Goal: Transaction & Acquisition: Purchase product/service

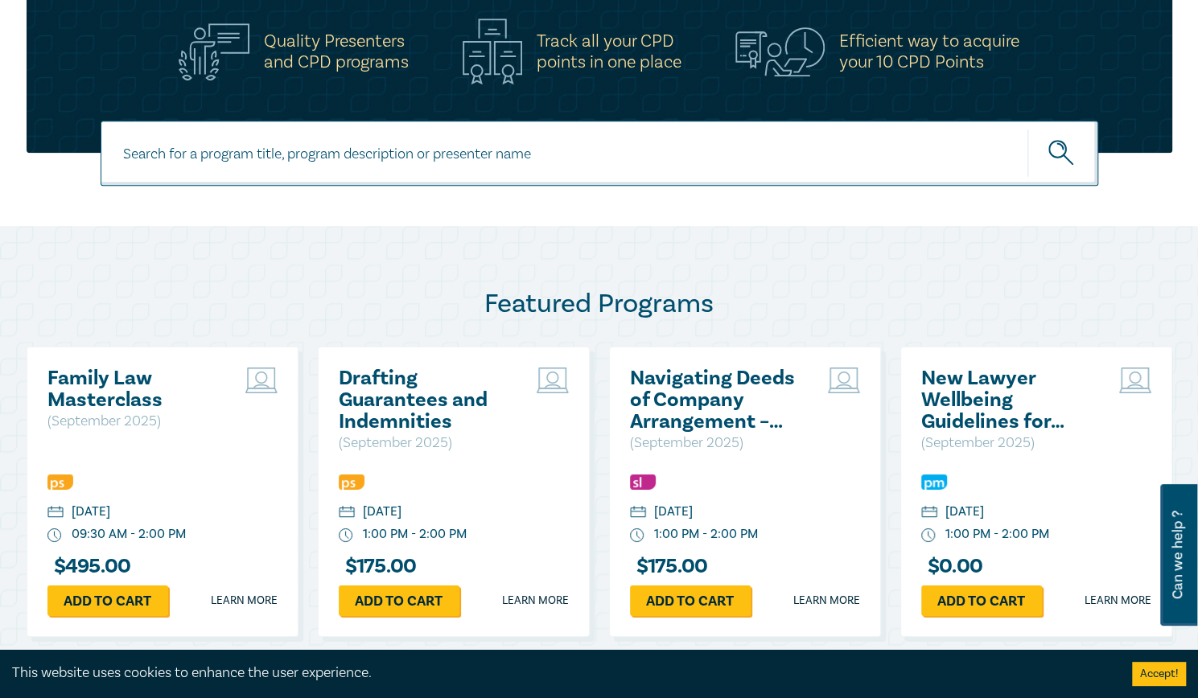
scroll to position [563, 0]
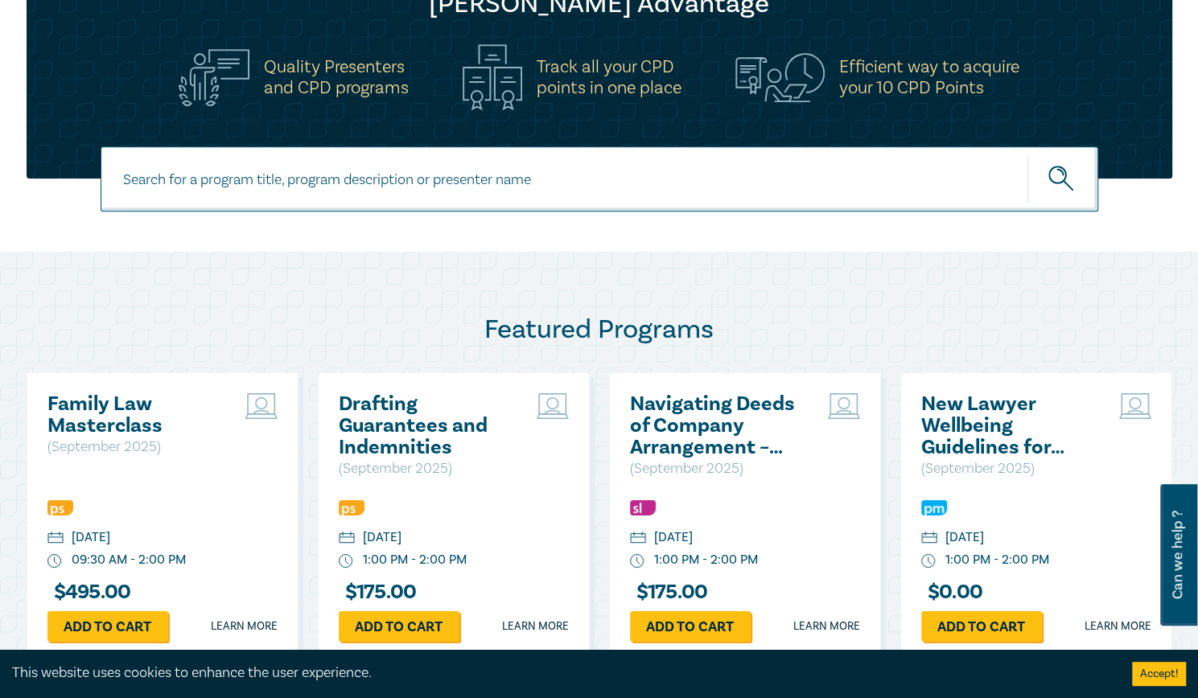
click at [586, 185] on input at bounding box center [599, 178] width 997 height 65
type input "free"
click at [1027, 154] on button "submit" at bounding box center [1062, 178] width 71 height 49
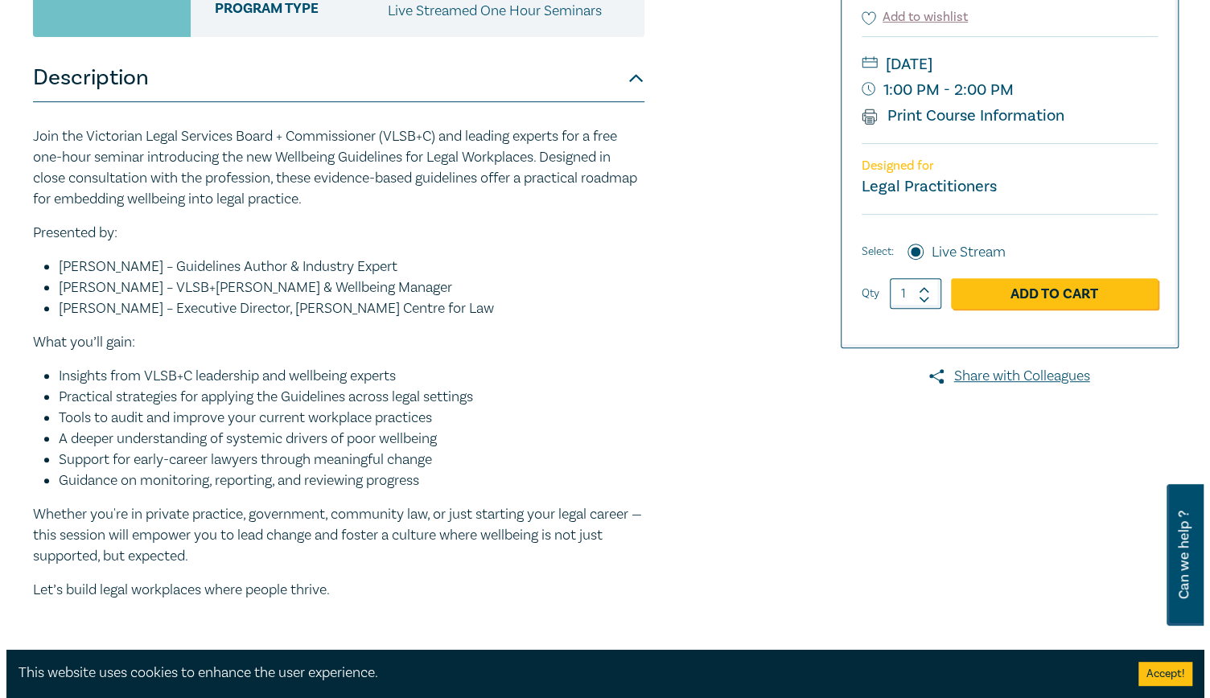
scroll to position [402, 0]
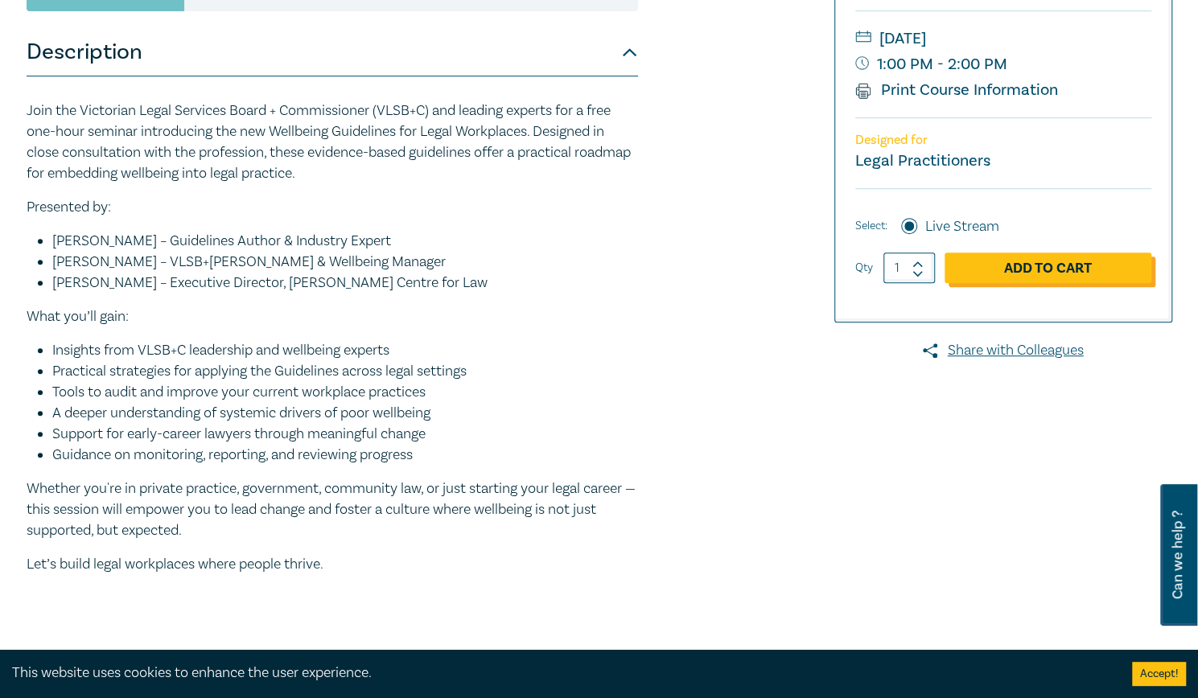
click at [1028, 265] on link "Add to Cart" at bounding box center [1047, 268] width 207 height 31
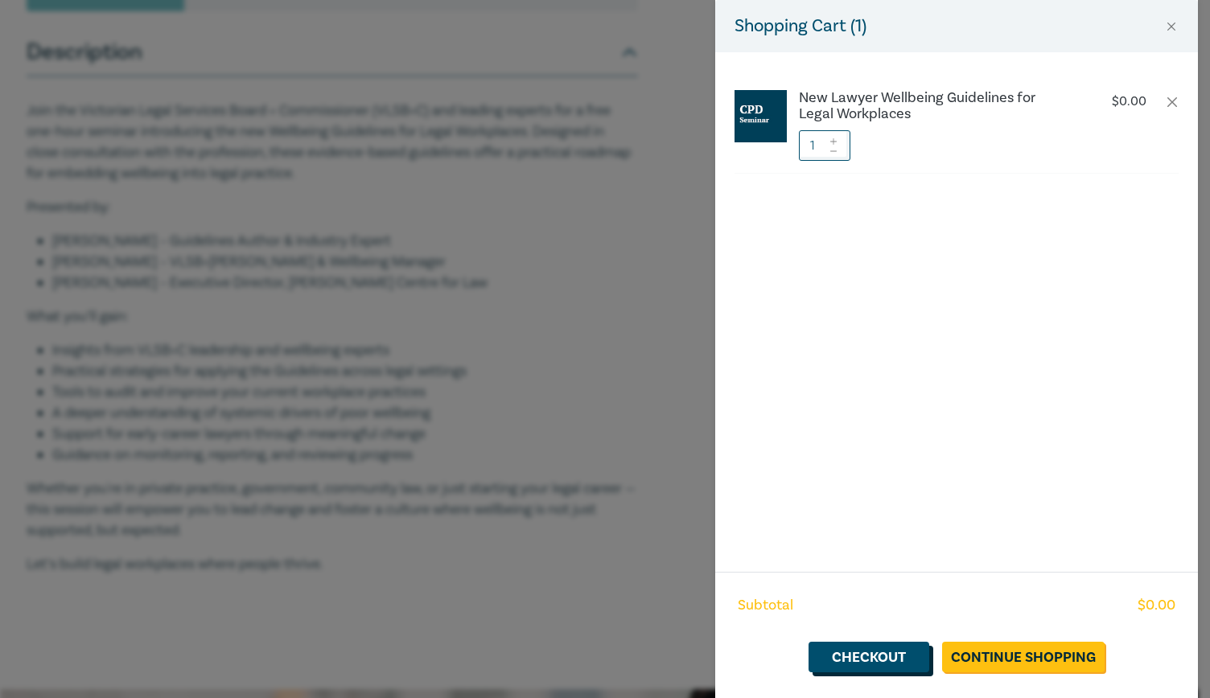
click at [902, 651] on link "Checkout" at bounding box center [868, 657] width 121 height 31
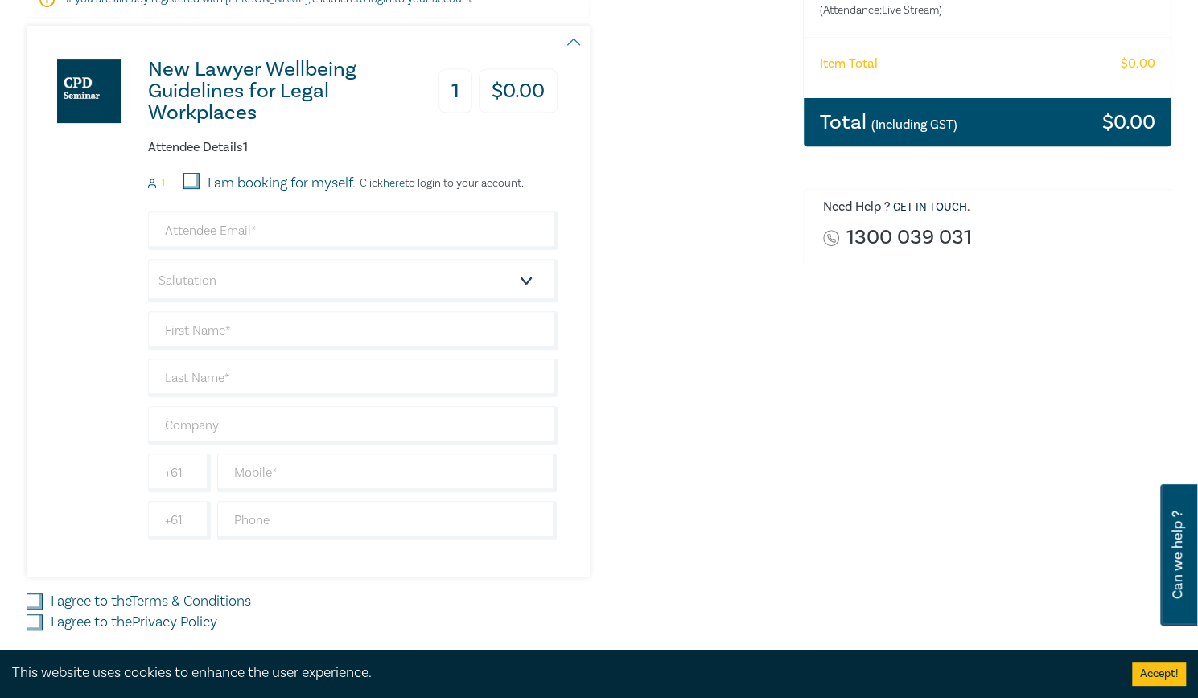
scroll to position [402, 0]
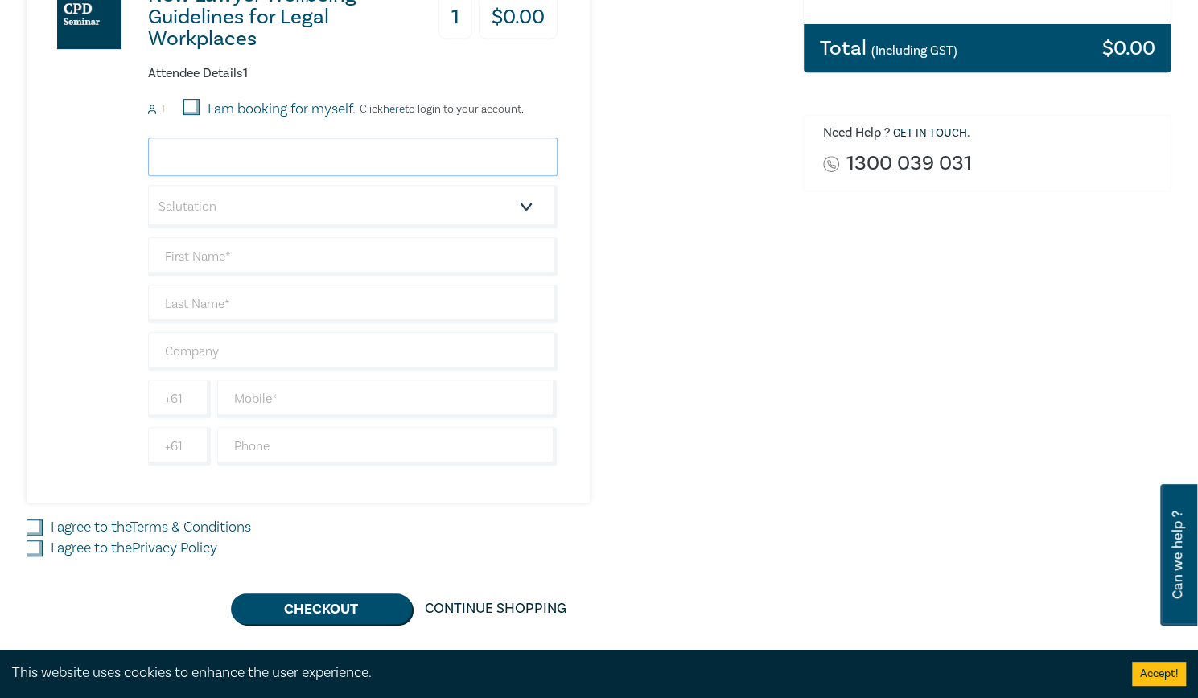
click at [225, 161] on input "email" at bounding box center [352, 157] width 409 height 39
type input "hollie@miltonslawyers.com"
type input "[PERSON_NAME]"
type input "Miltons Lawyers"
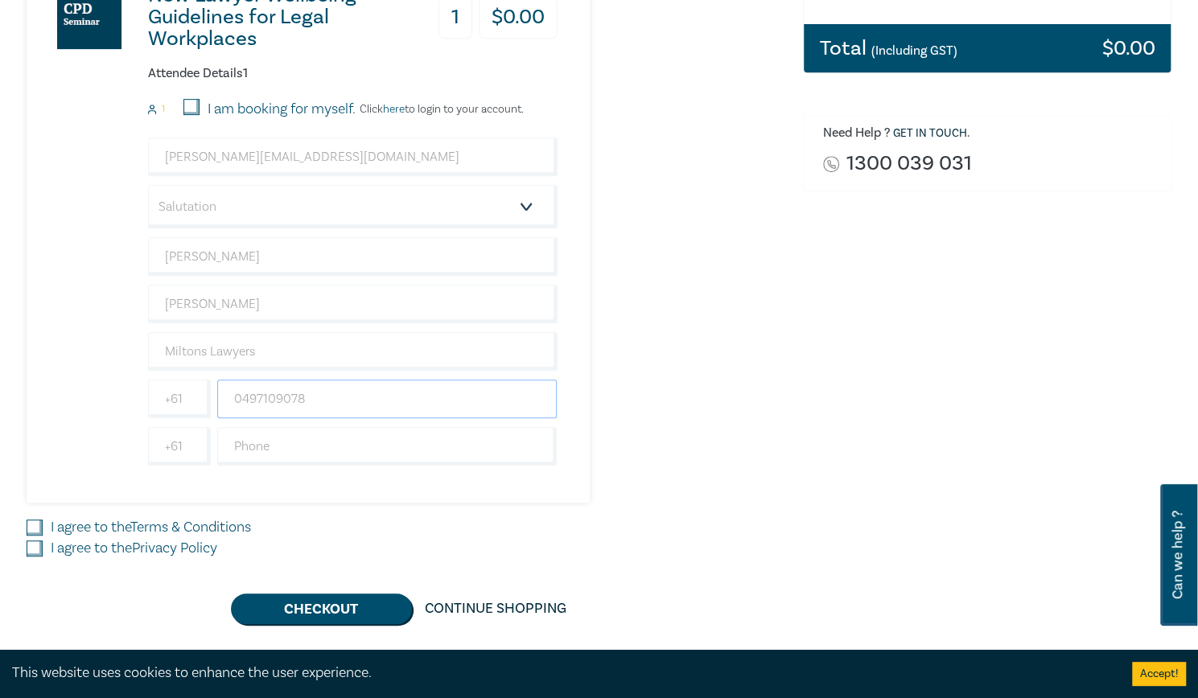
type input "0497109078"
click at [35, 520] on input "I agree to the Terms & Conditions" at bounding box center [35, 528] width 16 height 16
checkbox input "true"
click at [35, 540] on input "I agree to the Privacy Policy" at bounding box center [35, 548] width 16 height 16
checkbox input "true"
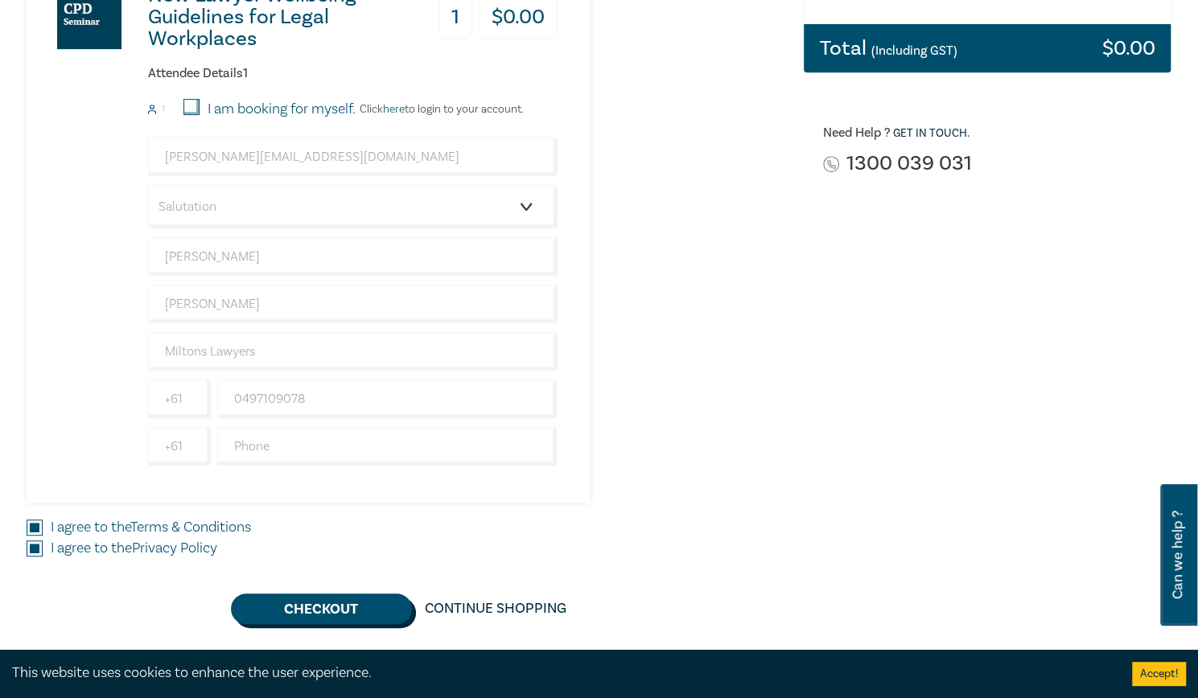
click at [316, 607] on button "Checkout" at bounding box center [321, 609] width 181 height 31
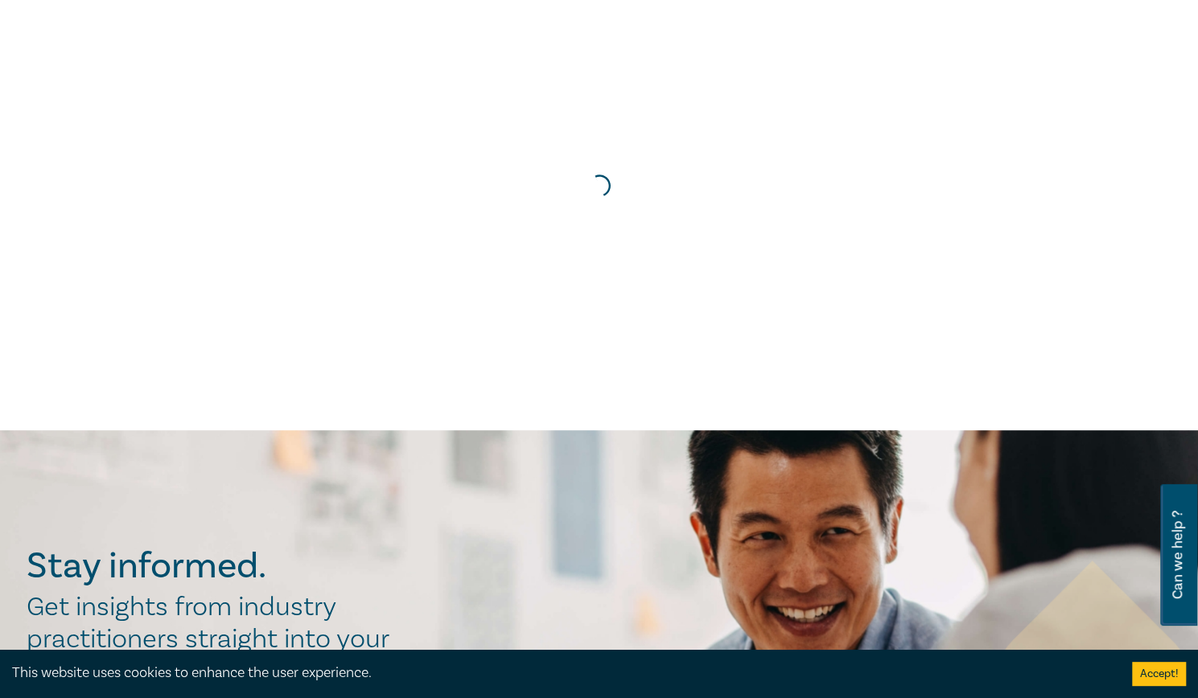
scroll to position [0, 0]
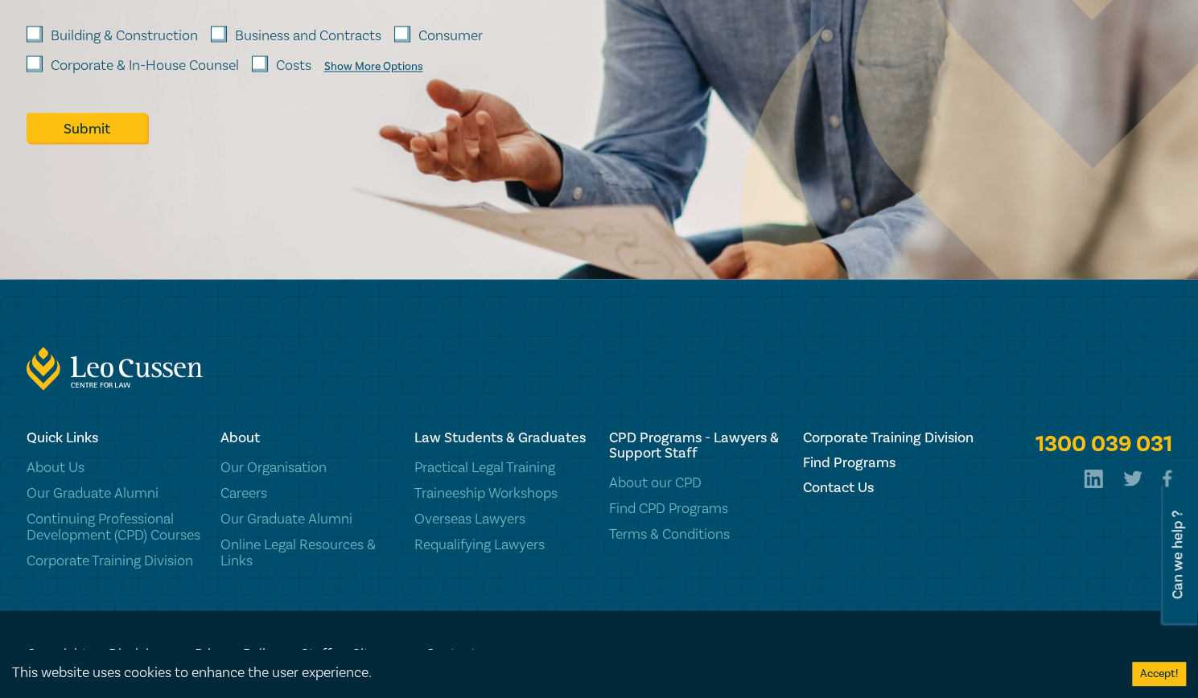
scroll to position [5288, 0]
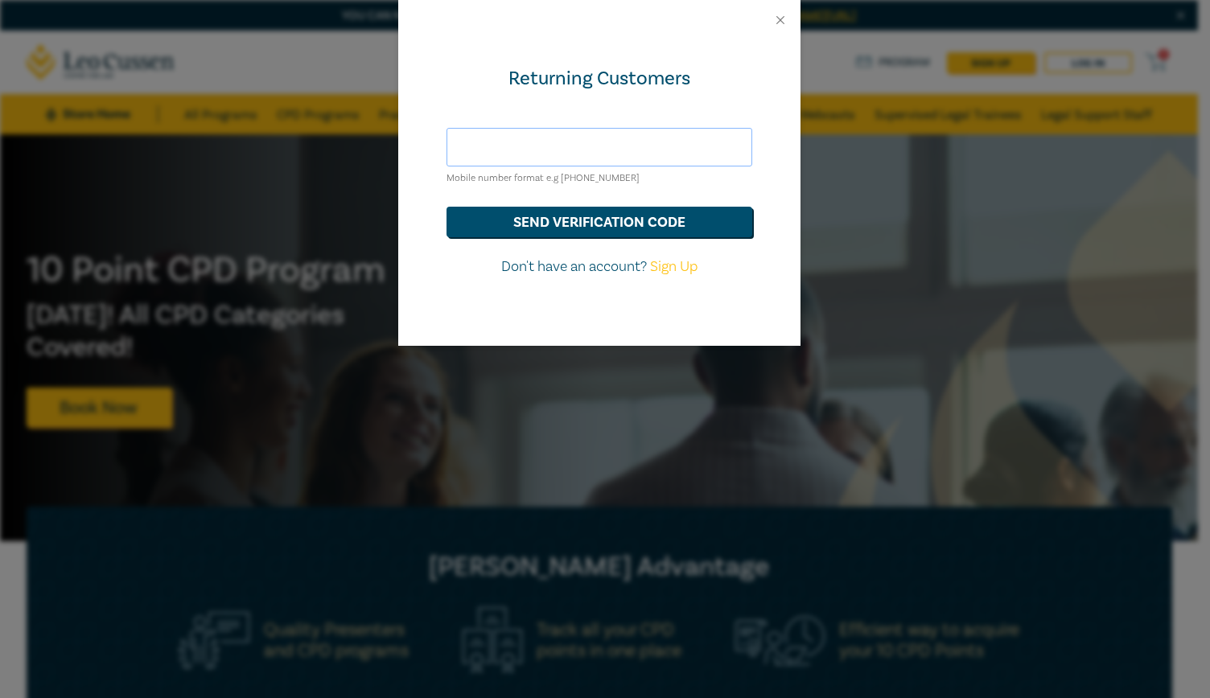
click at [606, 160] on input "text" at bounding box center [599, 147] width 306 height 39
click at [596, 213] on button "send verification code" at bounding box center [599, 222] width 306 height 31
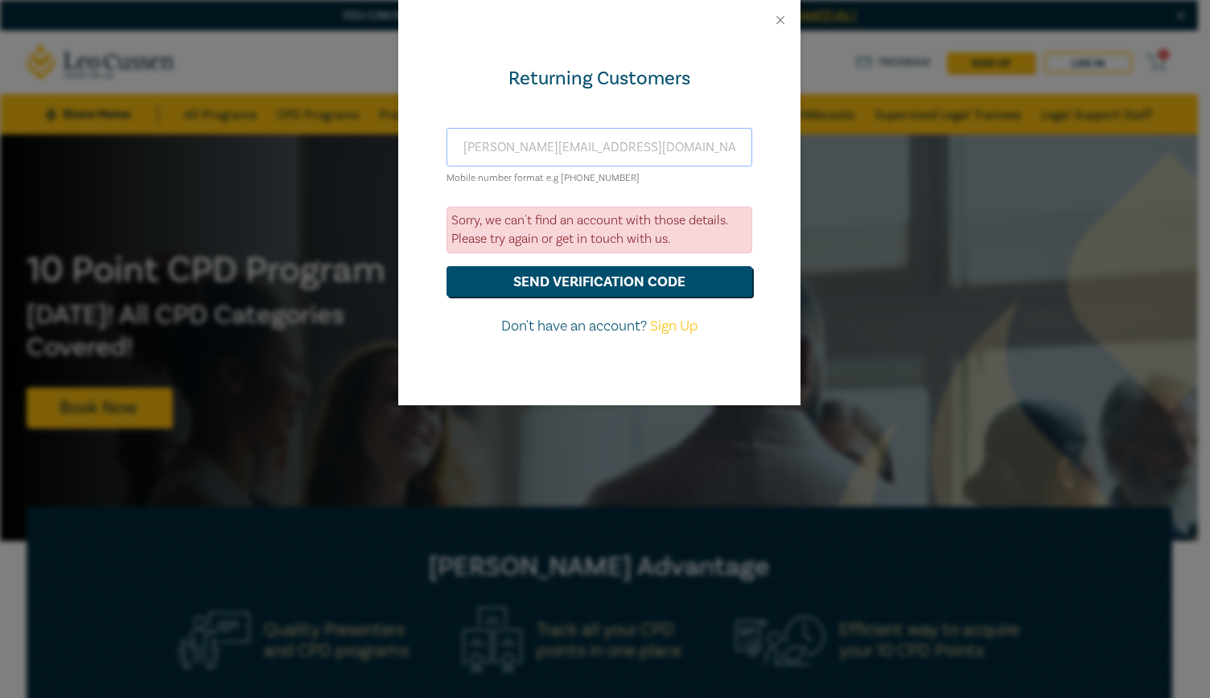
drag, startPoint x: 634, startPoint y: 157, endPoint x: 115, endPoint y: 140, distance: 519.0
click at [117, 141] on div "Returning Customers hollie@miltonslawyers.com Mobile number format e.g +61 0000…" at bounding box center [605, 349] width 1210 height 698
type input "0497109078"
click at [529, 283] on button "send verification code" at bounding box center [599, 281] width 306 height 31
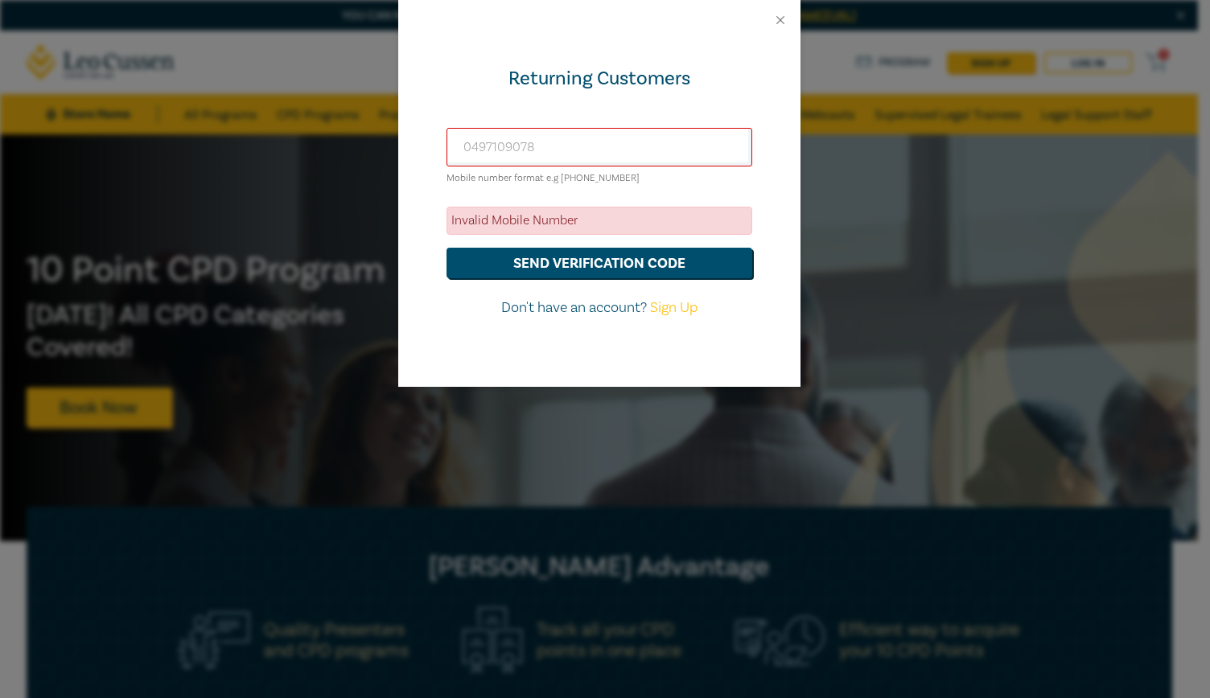
click at [671, 313] on link "Sign Up" at bounding box center [673, 307] width 47 height 18
select select "AU"
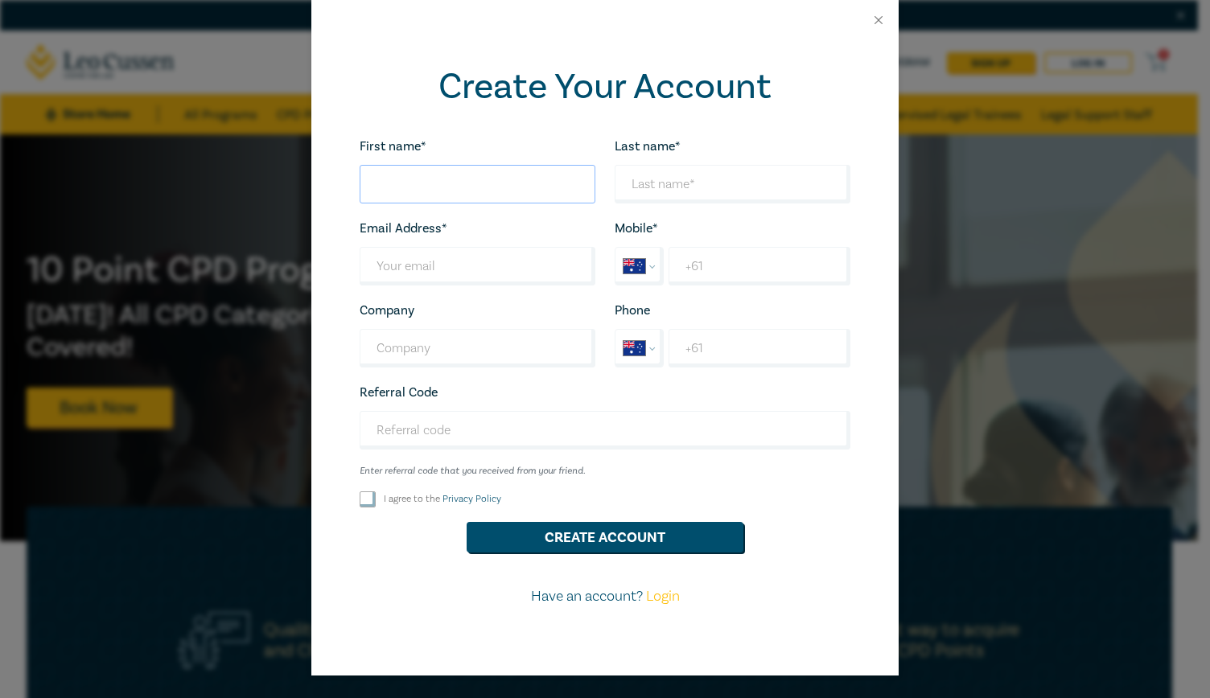
click at [457, 199] on input "First name*" at bounding box center [478, 184] width 236 height 39
type input "[PERSON_NAME]"
drag, startPoint x: 521, startPoint y: 269, endPoint x: 0, endPoint y: 177, distance: 529.2
click at [0, 186] on div "Create Your Account First name* Hollie Looks good! Last name* Davis Looks good!…" at bounding box center [605, 349] width 1210 height 698
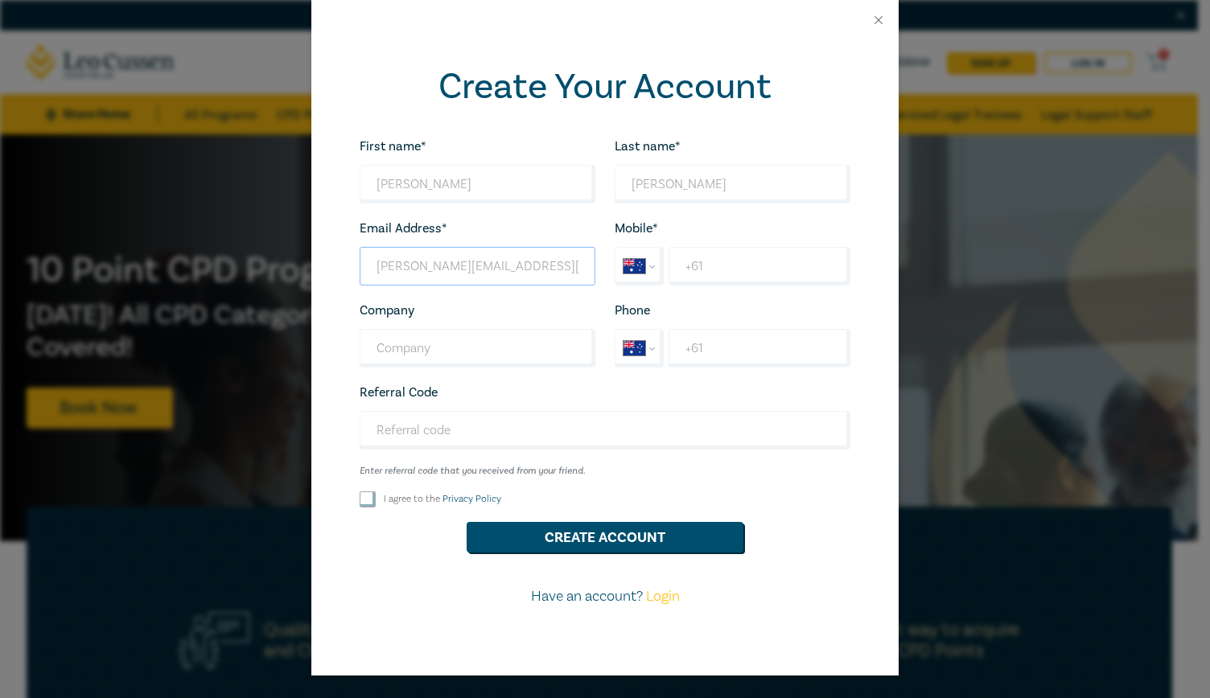
type input "hollie@miltonslawyers.com"
type input "+61 497 109 078"
type input "Miltons"
click at [379, 488] on div "First name* Hollie Looks good! Last name* Davis Looks good! Email Address* holl…" at bounding box center [605, 378] width 510 height 484
click at [371, 506] on input "I agree to the Privacy Policy" at bounding box center [368, 499] width 16 height 16
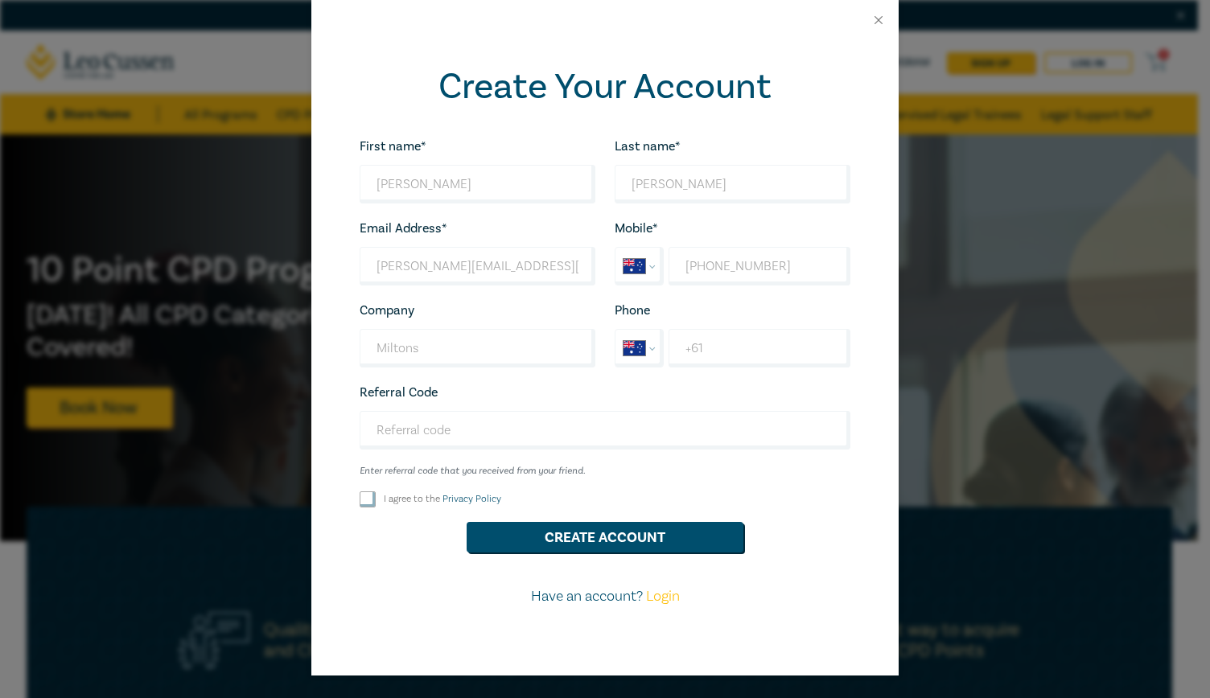
checkbox input "true"
